Goal: Task Accomplishment & Management: Complete application form

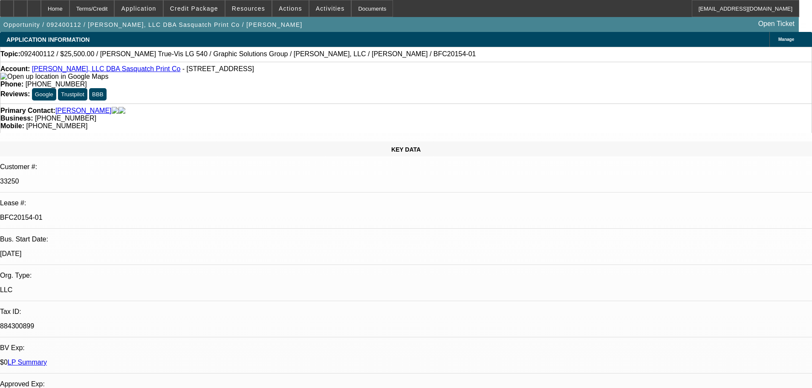
select select "0"
select select "2"
select select "0"
select select "6"
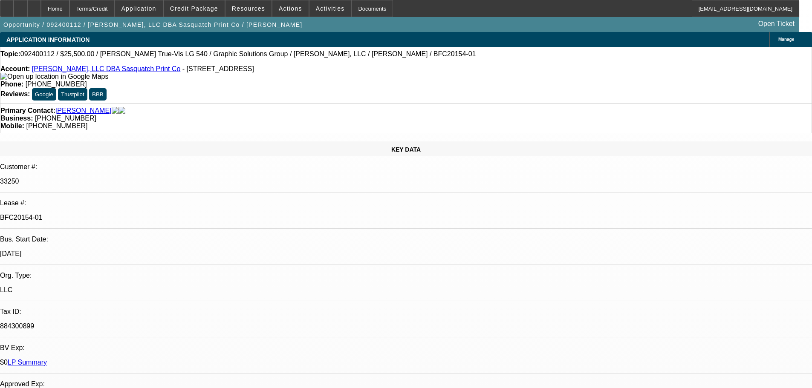
select select "0"
select select "2"
select select "0"
select select "6"
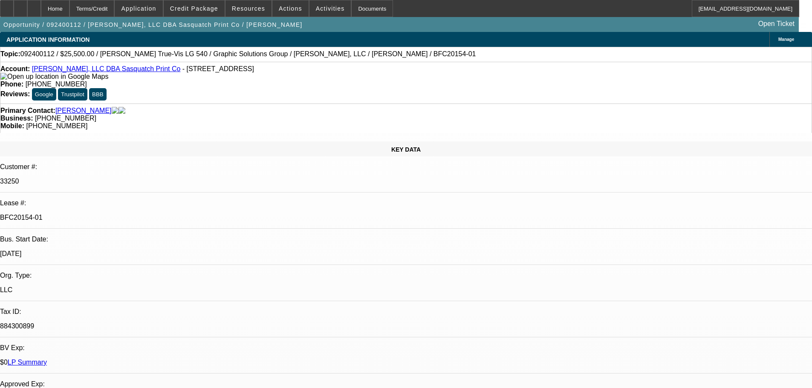
select select "0"
select select "2"
select select "0"
select select "6"
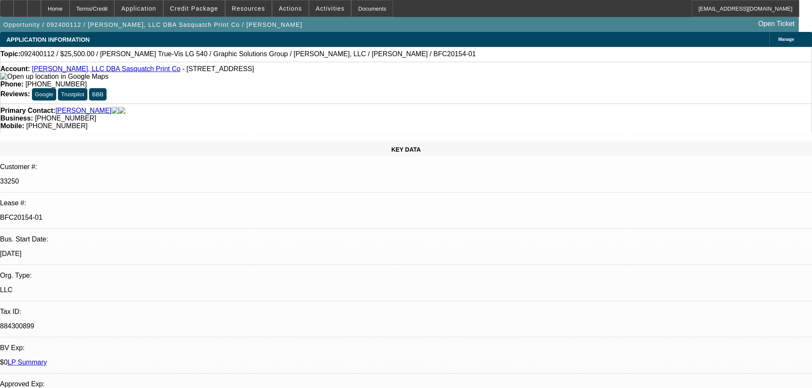
select select "0"
select select "2"
select select "0"
select select "6"
